Goal: Navigation & Orientation: Find specific page/section

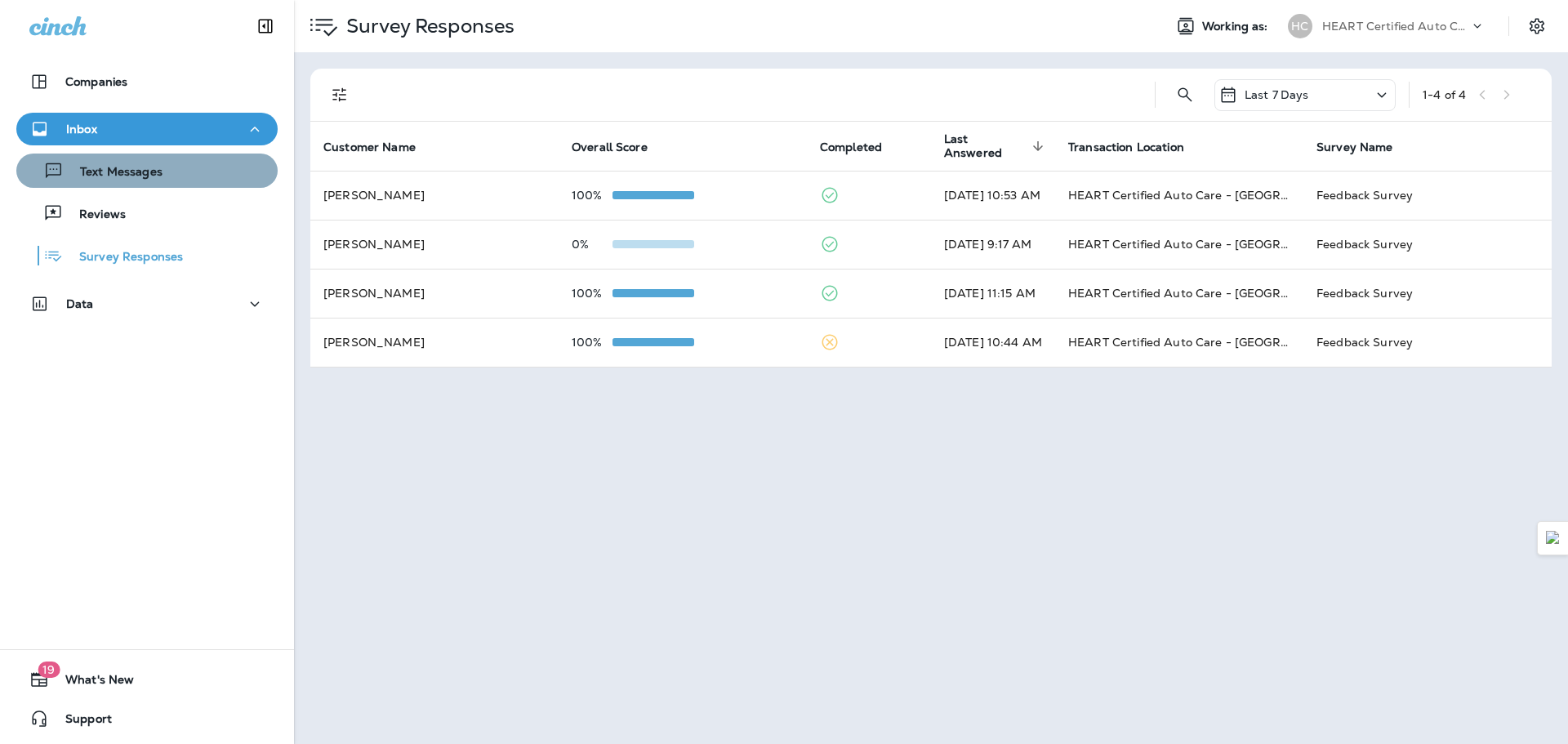
click at [148, 178] on p "Text Messages" at bounding box center [113, 173] width 99 height 16
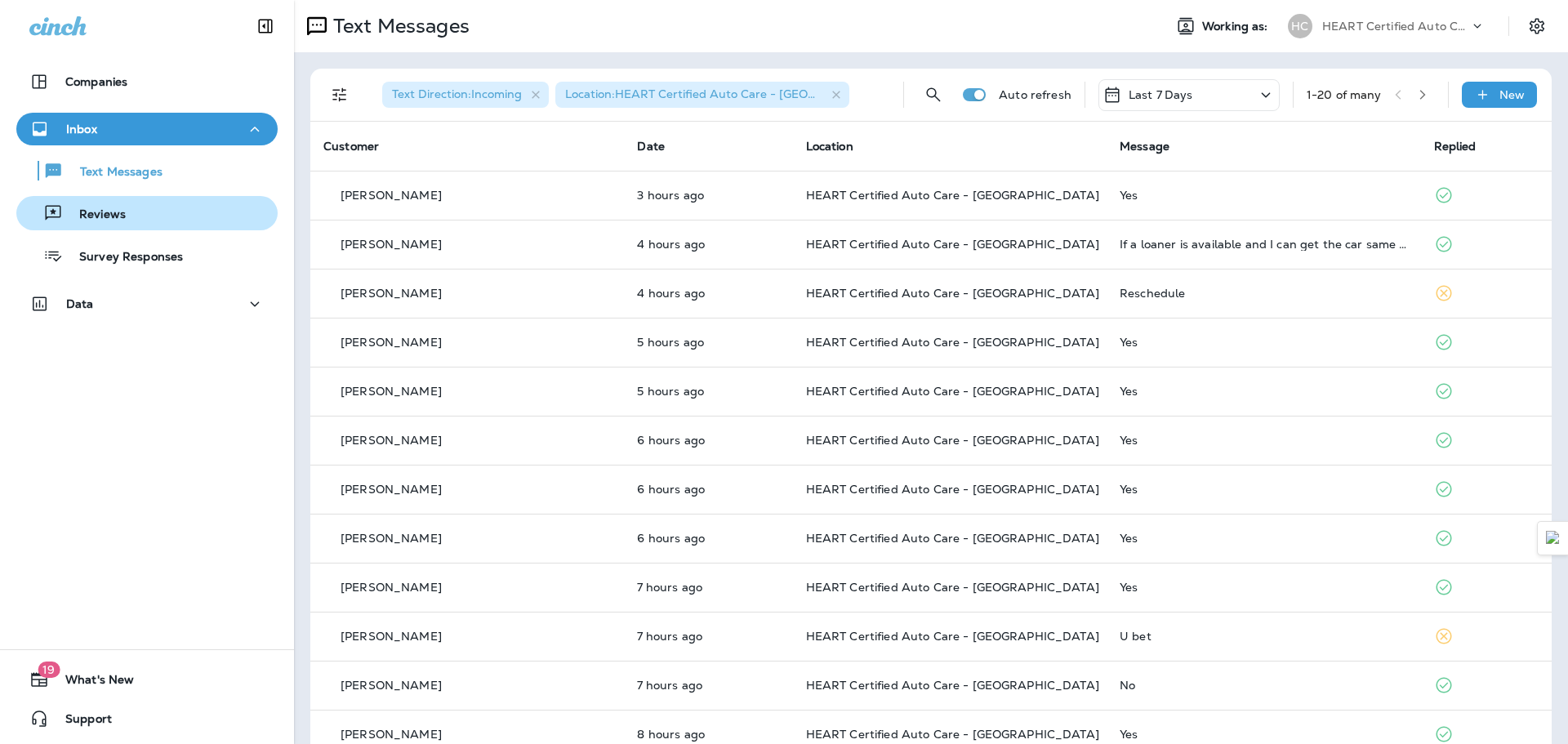
click at [154, 210] on div "Reviews" at bounding box center [147, 213] width 248 height 24
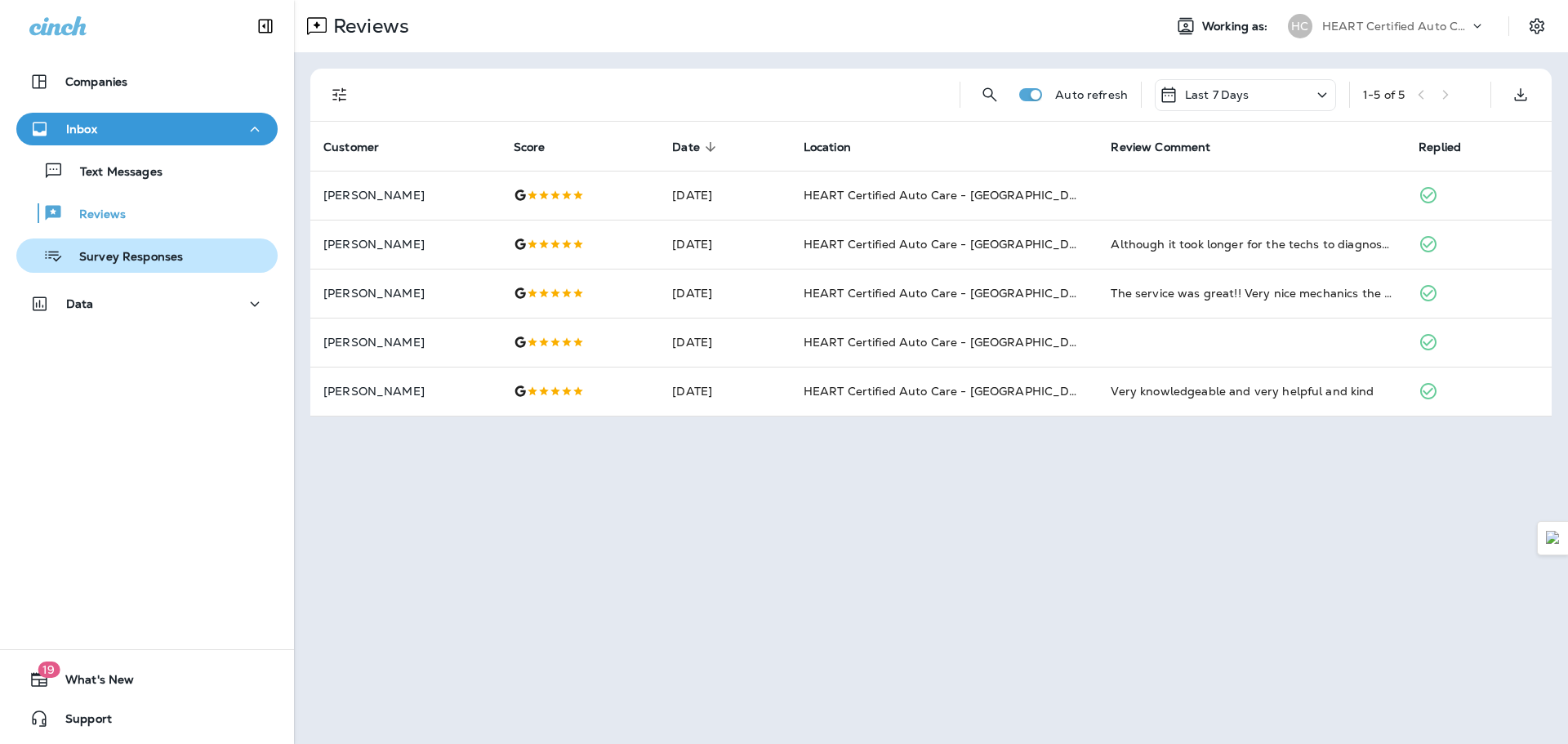
click at [152, 254] on p "Survey Responses" at bounding box center [122, 258] width 120 height 16
